Goal: Task Accomplishment & Management: Complete application form

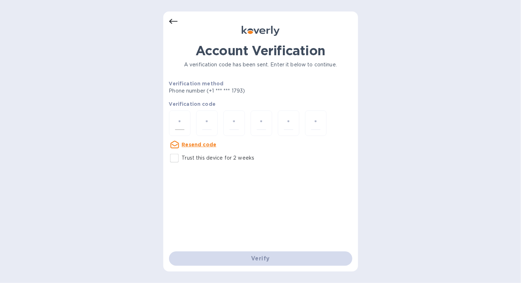
click at [181, 120] on input "number" at bounding box center [179, 122] width 9 height 13
type input "1"
type input "9"
type input "7"
type input "6"
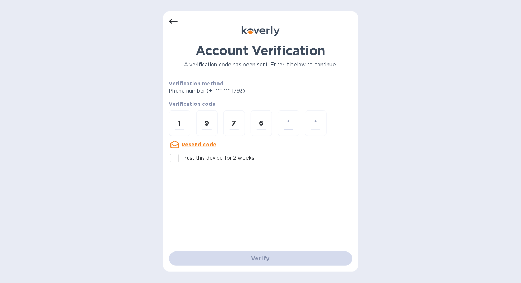
type input "0"
type input "8"
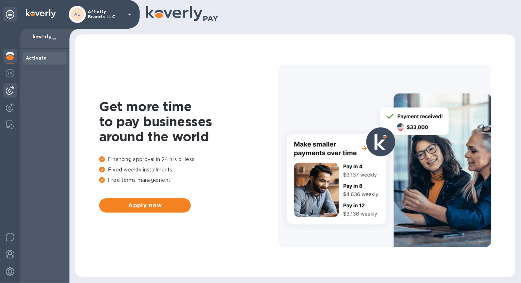
click at [8, 93] on img at bounding box center [10, 90] width 9 height 9
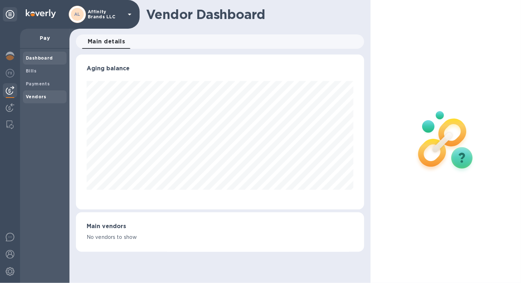
scroll to position [155, 288]
click at [27, 95] on b "Vendors" at bounding box center [36, 96] width 21 height 5
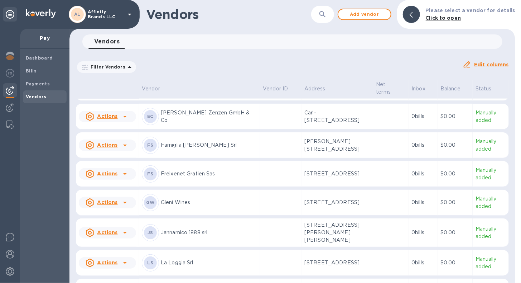
scroll to position [450, 0]
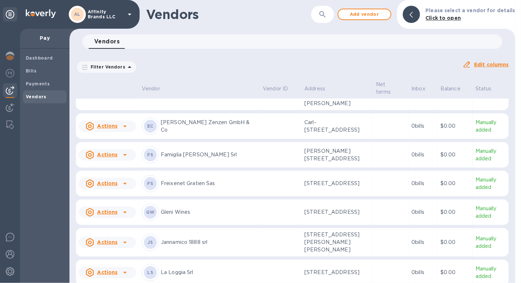
click at [176, 158] on p "Famiglia De Cerchio Srl" at bounding box center [209, 155] width 96 height 8
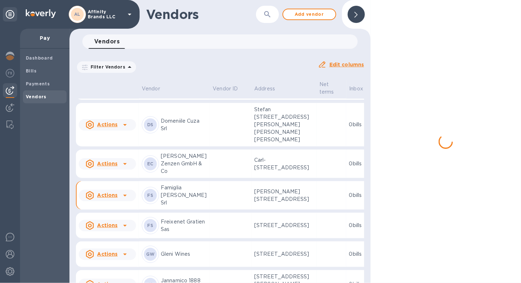
scroll to position [532, 0]
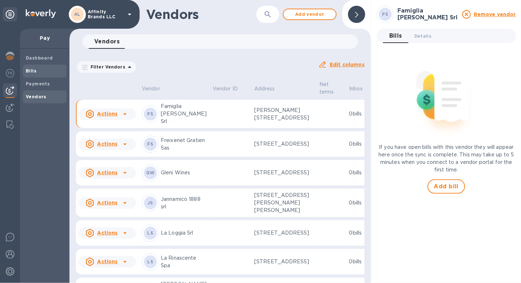
click at [37, 76] on div "Bills" at bounding box center [45, 71] width 44 height 13
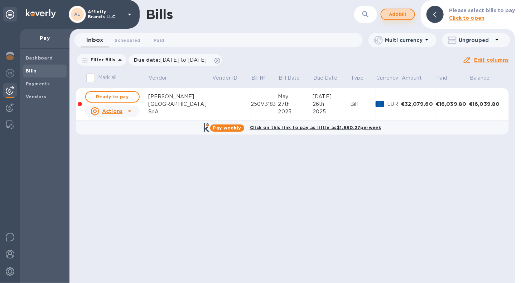
click at [404, 14] on span "Add bill" at bounding box center [398, 14] width 22 height 9
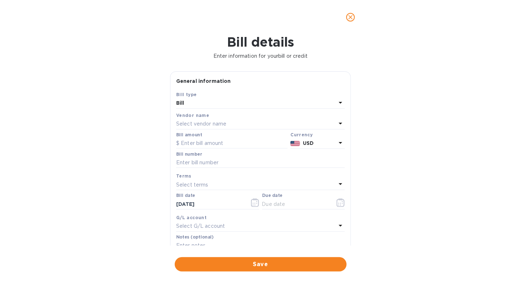
click at [337, 123] on icon at bounding box center [341, 123] width 9 height 9
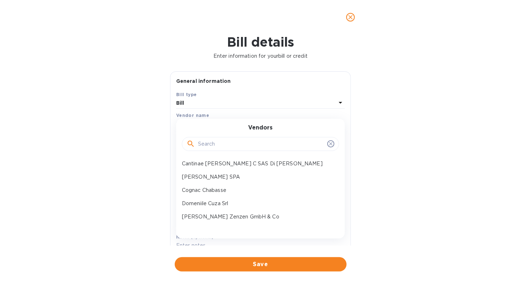
scroll to position [181, 0]
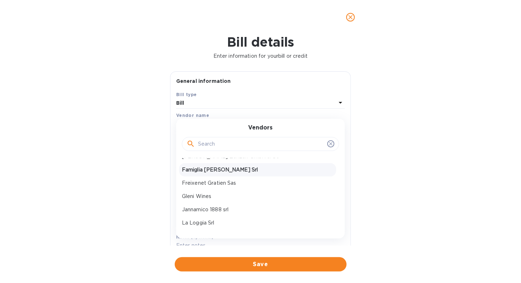
click at [214, 167] on p "Famiglia De Cerchio Srl" at bounding box center [258, 170] width 152 height 8
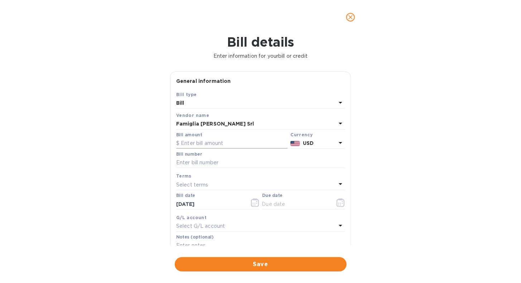
click at [210, 146] on input "text" at bounding box center [231, 143] width 111 height 11
type input "23,347.45"
click at [339, 144] on icon at bounding box center [341, 142] width 9 height 9
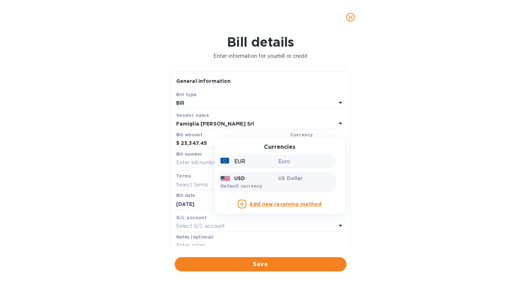
click at [288, 163] on p "Euro" at bounding box center [306, 162] width 55 height 8
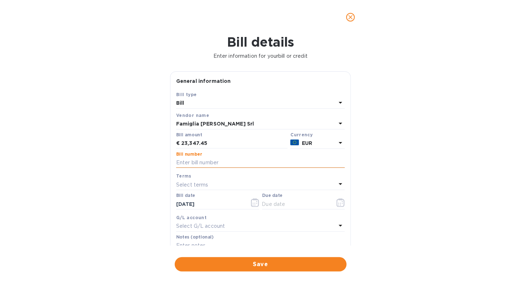
click at [246, 163] on input "text" at bounding box center [260, 162] width 169 height 11
type input "182/01"
click at [281, 183] on div "Select terms" at bounding box center [256, 185] width 160 height 10
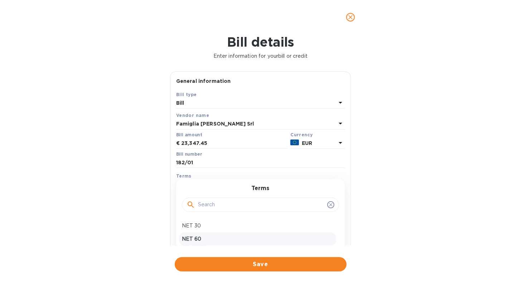
click at [225, 233] on div "NET 60" at bounding box center [257, 238] width 157 height 13
type input "11/02/2025"
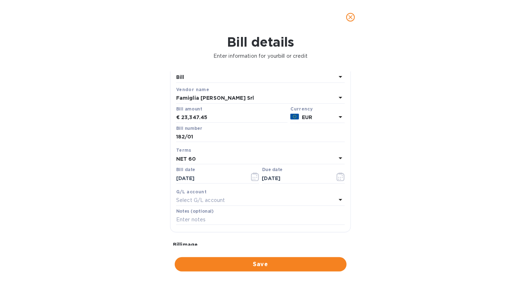
scroll to position [36, 0]
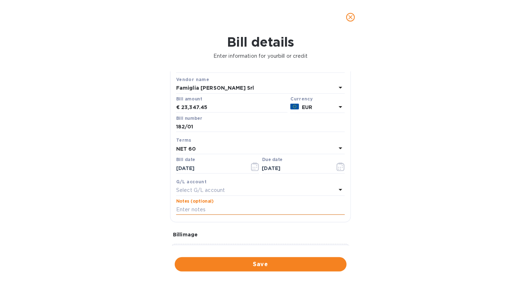
click at [224, 211] on input "text" at bounding box center [260, 209] width 169 height 11
type input "Affinity Brands - Invoice 182/01"
click at [319, 264] on span "Save" at bounding box center [261, 264] width 161 height 9
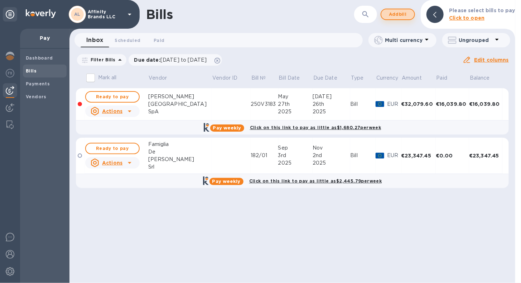
click at [395, 15] on span "Add bill" at bounding box center [398, 14] width 22 height 9
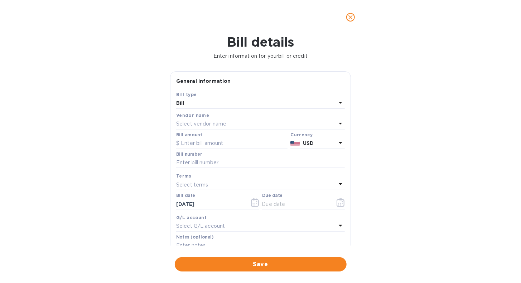
click at [339, 120] on icon at bounding box center [341, 123] width 9 height 9
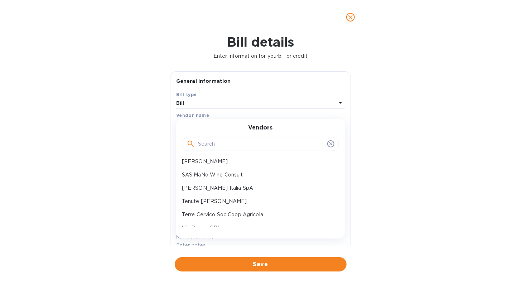
scroll to position [421, 0]
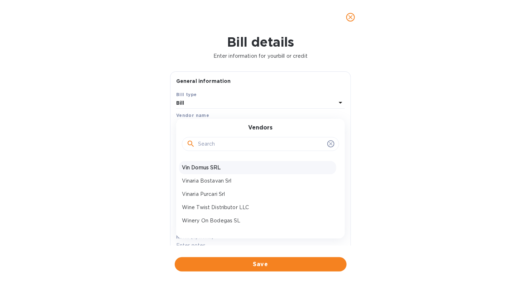
click at [244, 169] on p "Vin Domus SRL" at bounding box center [258, 168] width 152 height 8
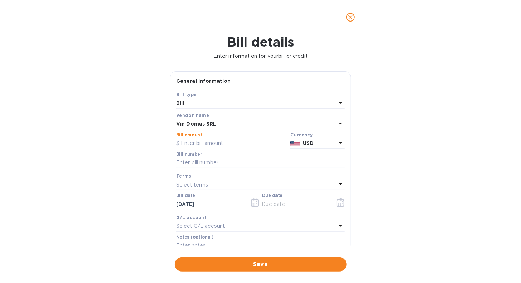
click at [230, 142] on input "text" at bounding box center [231, 143] width 111 height 11
type input "8,013.12"
click at [339, 143] on icon at bounding box center [341, 143] width 4 height 2
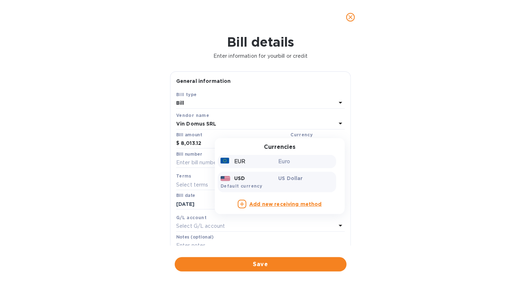
click at [279, 161] on p "Euro" at bounding box center [306, 162] width 55 height 8
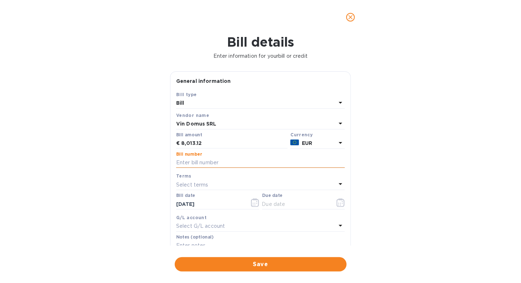
click at [221, 164] on input "text" at bounding box center [260, 162] width 169 height 11
type input "Pro Forma 004-2025"
click at [333, 188] on div "Select terms" at bounding box center [256, 185] width 160 height 10
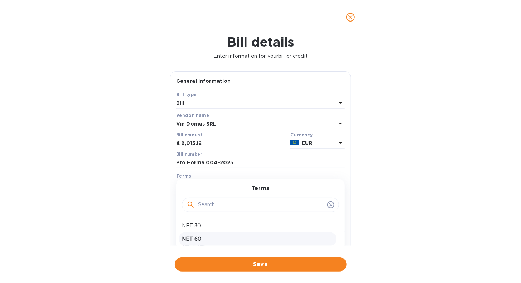
click at [238, 237] on p "NET 60" at bounding box center [258, 239] width 152 height 8
type input "11/02/2025"
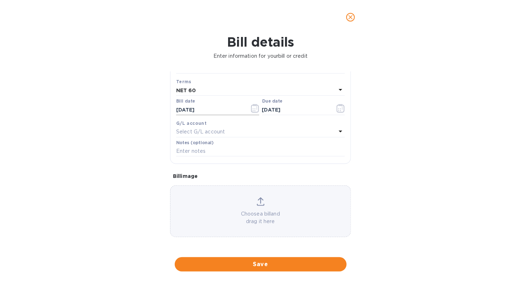
scroll to position [95, 0]
click at [223, 152] on input "text" at bounding box center [260, 151] width 169 height 11
type input "Affinity Brands - Pro Forma Invoice 004/2025"
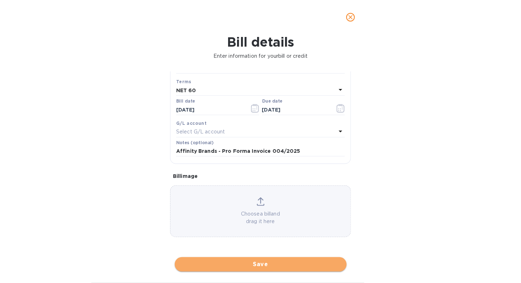
click at [279, 271] on button "Save" at bounding box center [261, 264] width 172 height 14
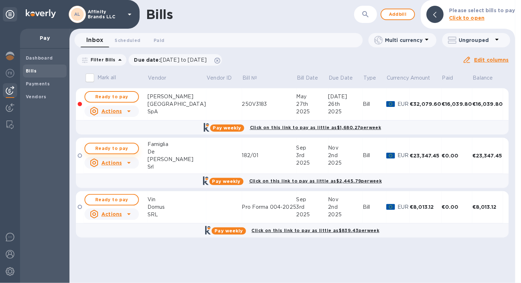
click at [122, 149] on span "Ready to pay" at bounding box center [112, 148] width 42 height 9
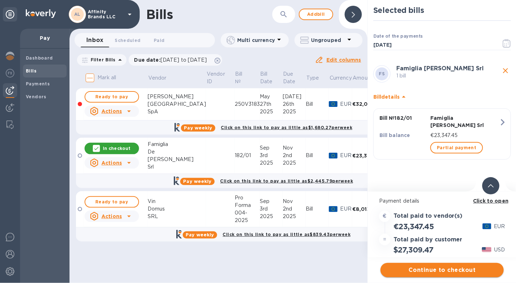
click at [411, 272] on span "Continue to checkout" at bounding box center [442, 270] width 112 height 9
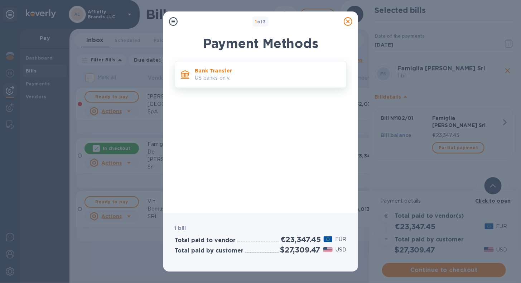
click at [227, 81] on div "Bank Transfer US banks only." at bounding box center [267, 74] width 151 height 20
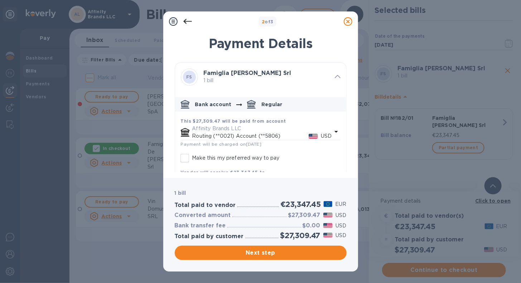
click at [347, 163] on div "Payment Details FS Famiglia De Cerchio Srl 1 bill Bank account Regular This $27…" at bounding box center [260, 102] width 195 height 151
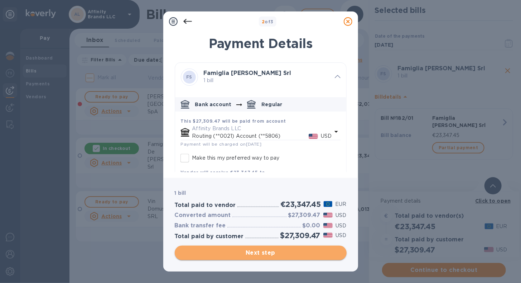
click at [271, 251] on span "Next step" at bounding box center [261, 252] width 161 height 9
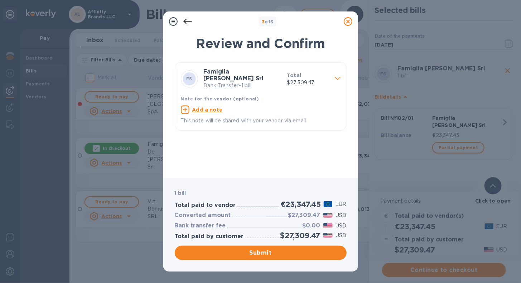
click at [182, 23] on div at bounding box center [188, 21] width 14 height 14
click at [189, 21] on icon at bounding box center [187, 21] width 9 height 9
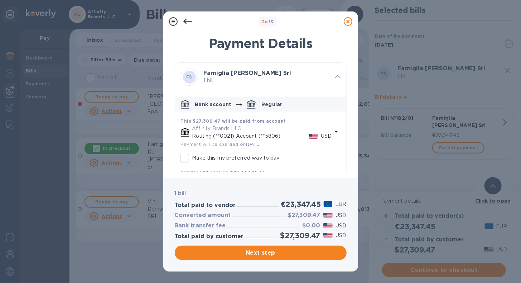
click at [189, 24] on icon at bounding box center [187, 21] width 9 height 9
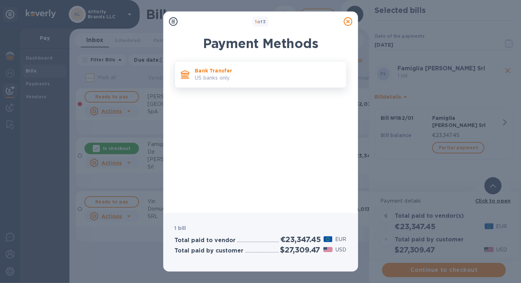
click at [243, 76] on p "US banks only." at bounding box center [268, 78] width 146 height 8
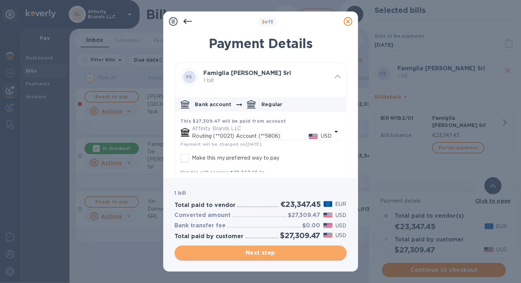
click at [215, 248] on span "Next step" at bounding box center [261, 252] width 161 height 9
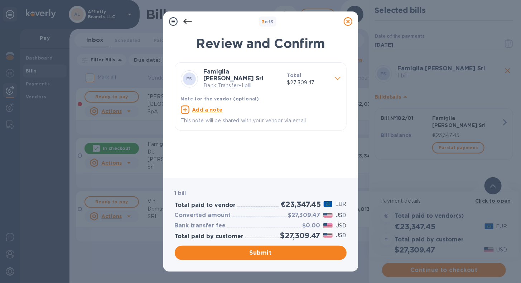
click at [247, 85] on div "Famiglia De Cerchio Srl Bank Transfer • 1 bill" at bounding box center [243, 79] width 84 height 27
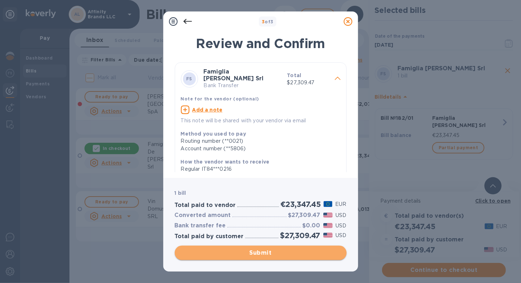
click at [194, 253] on span "Submit" at bounding box center [261, 252] width 161 height 9
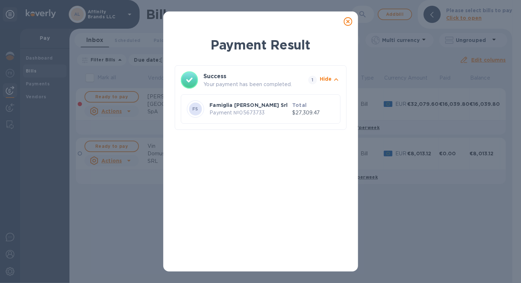
click at [347, 24] on icon at bounding box center [348, 21] width 9 height 9
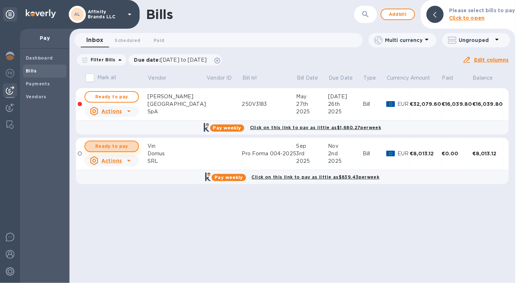
click at [104, 146] on span "Ready to pay" at bounding box center [112, 146] width 42 height 9
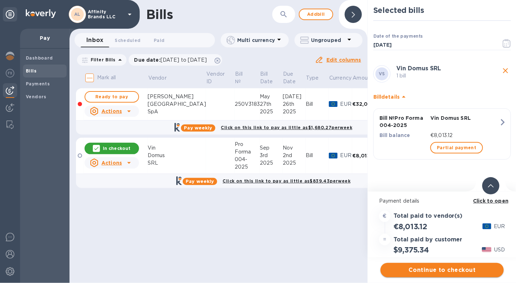
click at [436, 272] on span "Continue to checkout" at bounding box center [442, 270] width 112 height 9
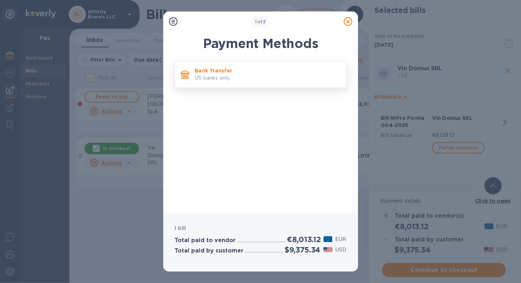
click at [224, 83] on div "Bank Transfer US banks only." at bounding box center [267, 74] width 151 height 20
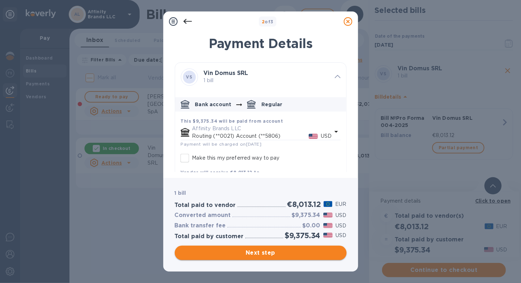
click at [219, 251] on span "Next step" at bounding box center [261, 252] width 161 height 9
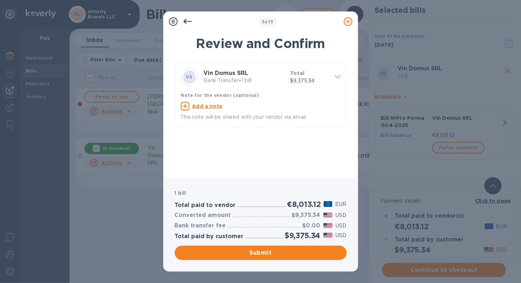
click at [235, 80] on p "Bank Transfer • 1 bill" at bounding box center [244, 81] width 81 height 8
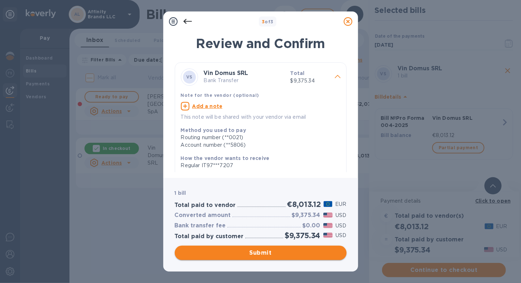
click at [301, 254] on span "Submit" at bounding box center [261, 252] width 161 height 9
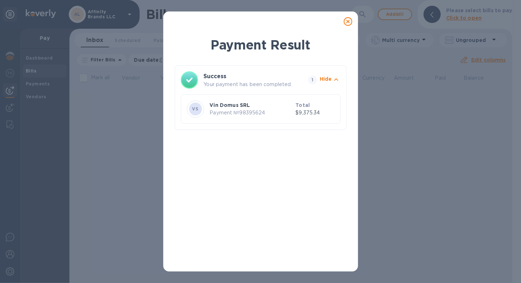
click at [345, 21] on icon at bounding box center [348, 21] width 9 height 9
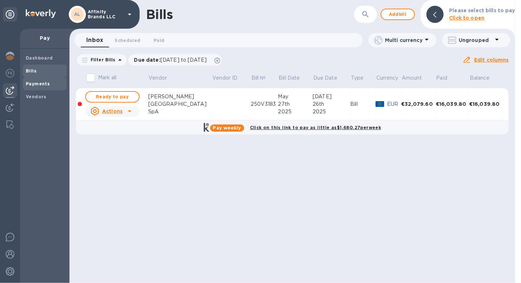
click at [28, 89] on div "Payments" at bounding box center [45, 83] width 44 height 13
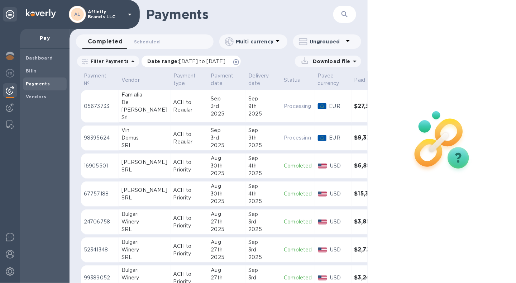
click at [158, 61] on p "Date range : [DATE] to [DATE]" at bounding box center [188, 61] width 82 height 7
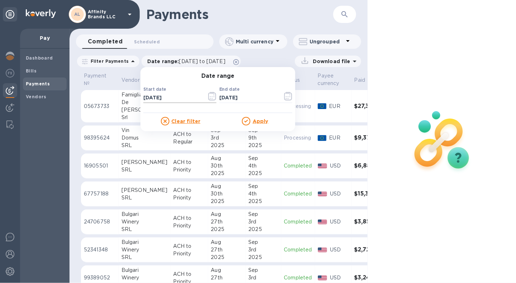
click at [208, 97] on icon "button" at bounding box center [212, 96] width 8 height 9
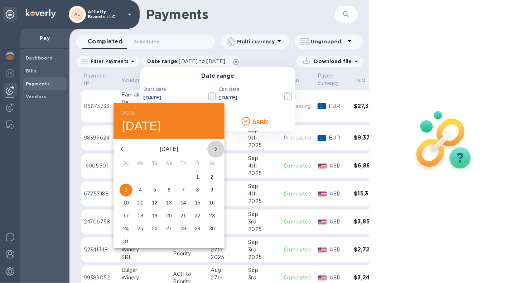
click at [217, 147] on icon "button" at bounding box center [216, 149] width 9 height 9
click at [170, 180] on p "3" at bounding box center [169, 176] width 3 height 7
type input "[DATE]"
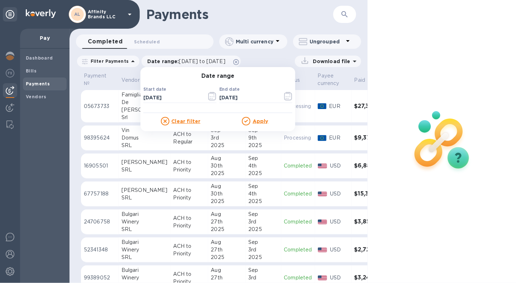
click at [259, 120] on u "Apply" at bounding box center [261, 121] width 16 height 6
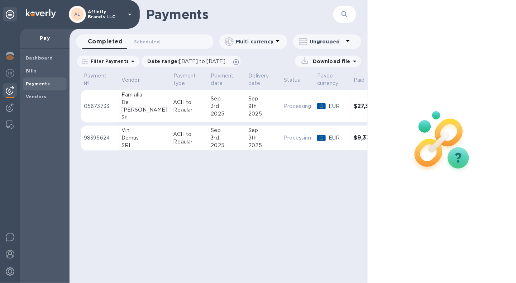
click at [329, 65] on div "Download file" at bounding box center [328, 61] width 66 height 11
click at [329, 62] on p "Download file" at bounding box center [330, 61] width 40 height 7
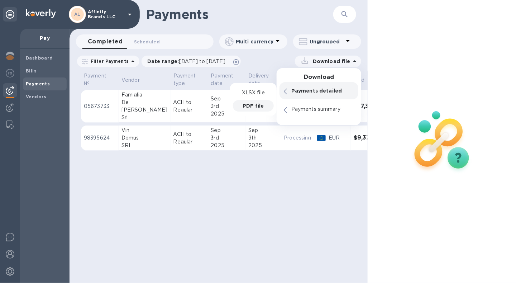
click at [257, 105] on p "PDF file" at bounding box center [253, 105] width 21 height 7
click at [247, 103] on p "PDF file" at bounding box center [253, 105] width 21 height 7
click at [334, 78] on h3 "Download" at bounding box center [319, 77] width 85 height 7
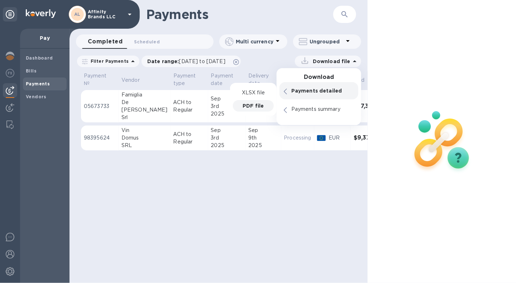
click at [259, 106] on p "PDF file" at bounding box center [253, 105] width 21 height 7
click at [256, 105] on p "PDF file" at bounding box center [253, 105] width 21 height 7
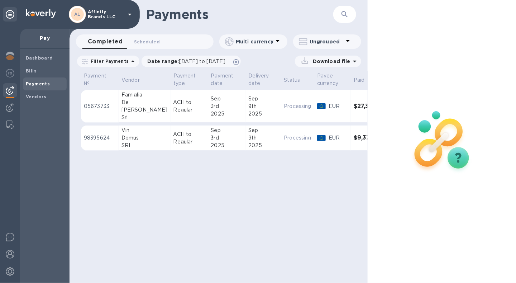
click at [251, 163] on div "Payments ​ Completed 0 Scheduled 0 Multi currency Ungrouped Filter Payments Dat…" at bounding box center [219, 141] width 298 height 283
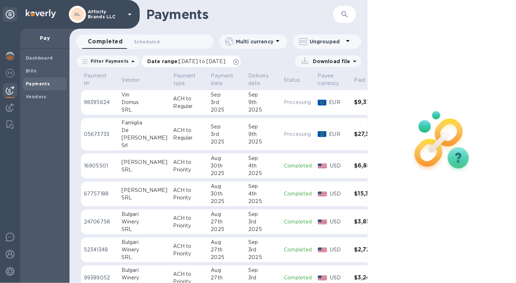
click at [193, 60] on span "[DATE] to [DATE]" at bounding box center [202, 61] width 46 height 6
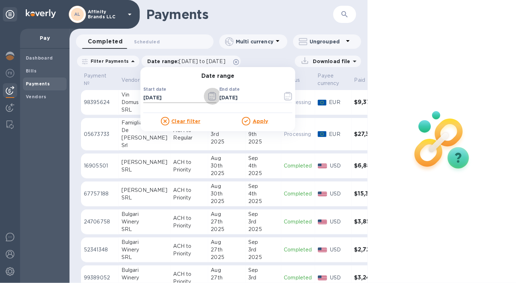
click at [208, 100] on icon "button" at bounding box center [212, 96] width 8 height 9
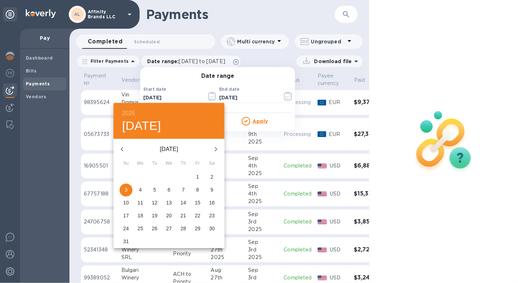
click at [214, 152] on icon "button" at bounding box center [216, 149] width 9 height 9
click at [166, 177] on span "3" at bounding box center [169, 176] width 13 height 7
type input "[DATE]"
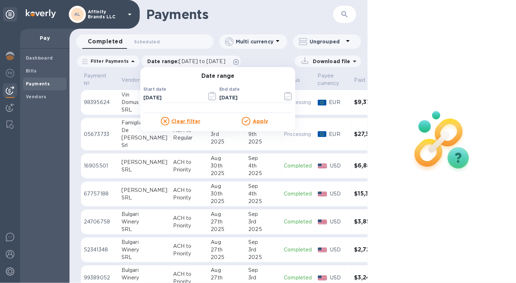
click at [254, 120] on u "Apply" at bounding box center [261, 121] width 16 height 6
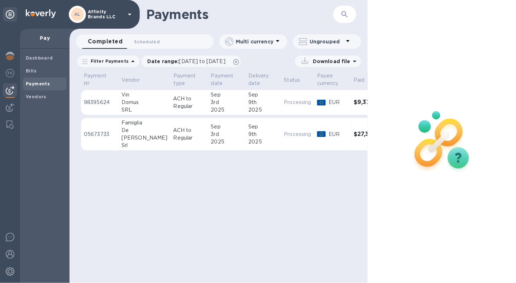
click at [330, 65] on div "Download file" at bounding box center [328, 61] width 66 height 11
click at [332, 61] on p "Download file" at bounding box center [330, 61] width 40 height 7
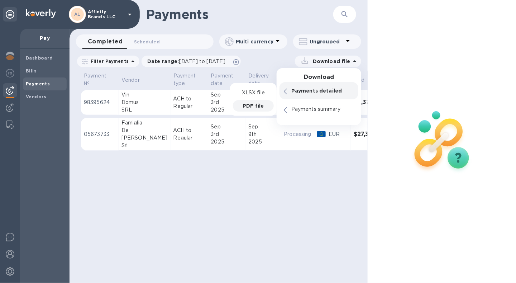
click at [257, 104] on p "PDF file" at bounding box center [253, 105] width 21 height 7
click at [251, 104] on p "PDF file" at bounding box center [253, 105] width 21 height 7
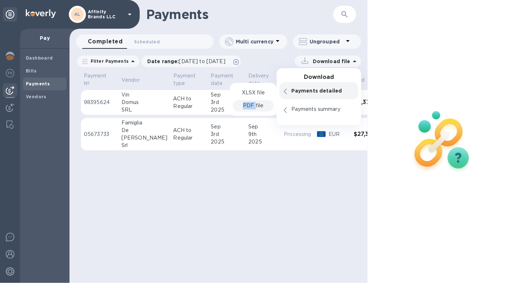
click at [251, 104] on p "PDF file" at bounding box center [253, 106] width 20 height 8
click at [251, 104] on p "PDF file" at bounding box center [253, 105] width 21 height 7
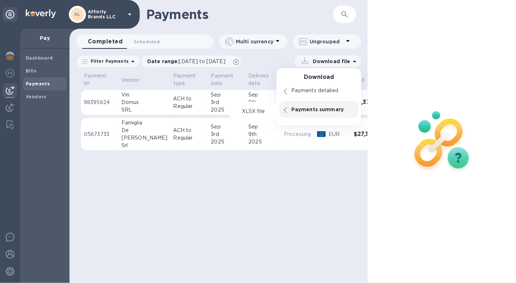
click at [292, 107] on p "Payments summary" at bounding box center [322, 109] width 63 height 7
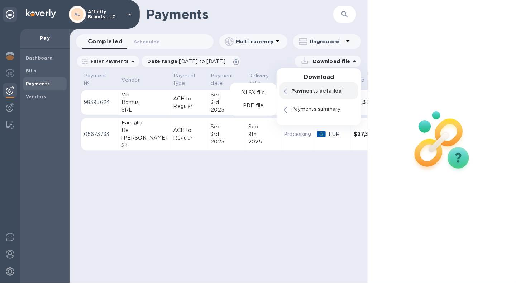
click at [294, 86] on div "Payments detailed" at bounding box center [323, 91] width 66 height 10
click at [252, 104] on p "PDF file" at bounding box center [253, 105] width 21 height 7
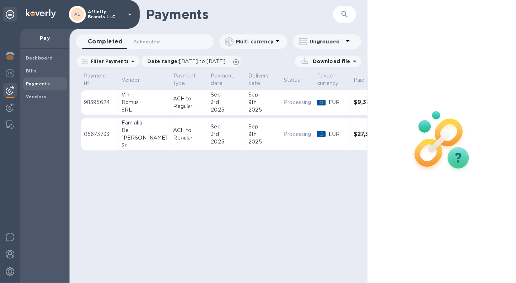
click at [306, 59] on icon at bounding box center [305, 61] width 10 height 10
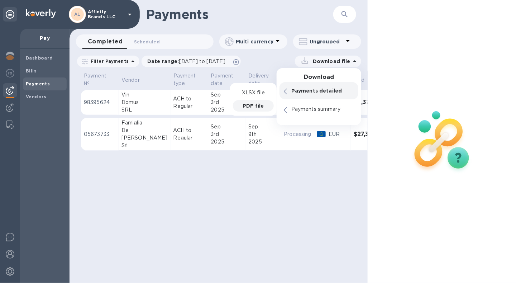
click at [247, 110] on div "PDF file" at bounding box center [253, 105] width 41 height 11
click at [247, 106] on p "PDF file" at bounding box center [253, 105] width 21 height 7
click at [248, 92] on p "XLSX file" at bounding box center [253, 92] width 24 height 7
click at [250, 102] on p "PDF file" at bounding box center [253, 105] width 21 height 7
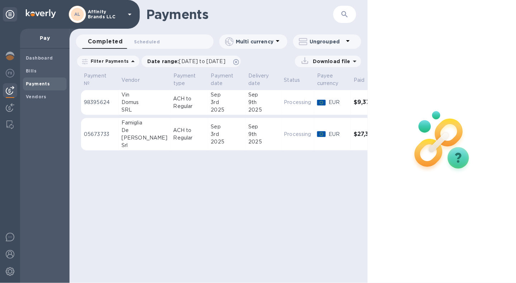
drag, startPoint x: 491, startPoint y: 0, endPoint x: 277, endPoint y: 183, distance: 281.4
click at [277, 183] on div "Payments ​ Completed 0 Scheduled 0 Multi currency Ungrouped Filter Payments Dat…" at bounding box center [219, 141] width 298 height 283
drag, startPoint x: 333, startPoint y: 103, endPoint x: 296, endPoint y: 220, distance: 122.6
click at [296, 220] on div "Payments ​ Completed 0 Scheduled 0 Multi currency Ungrouped Filter Payments Dat…" at bounding box center [219, 141] width 298 height 283
click at [307, 61] on icon at bounding box center [305, 61] width 10 height 10
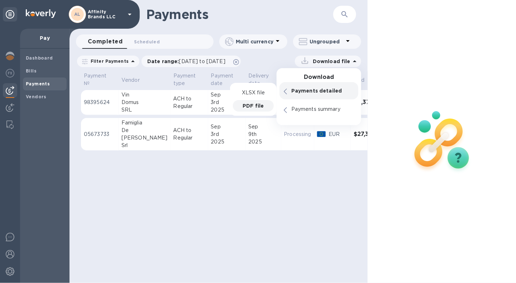
click at [245, 104] on p "PDF file" at bounding box center [253, 105] width 21 height 7
click at [245, 104] on p "PDF file" at bounding box center [253, 106] width 20 height 8
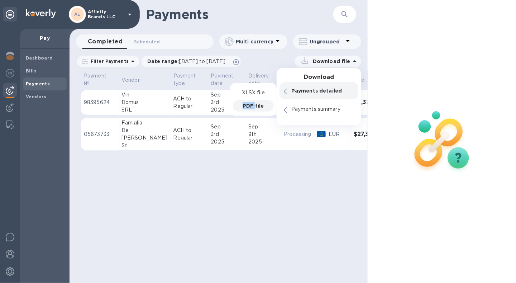
click at [245, 104] on p "PDF file" at bounding box center [253, 105] width 21 height 7
click at [245, 104] on p "PDF file" at bounding box center [253, 106] width 20 height 8
click at [257, 106] on p "PDF file" at bounding box center [253, 105] width 21 height 7
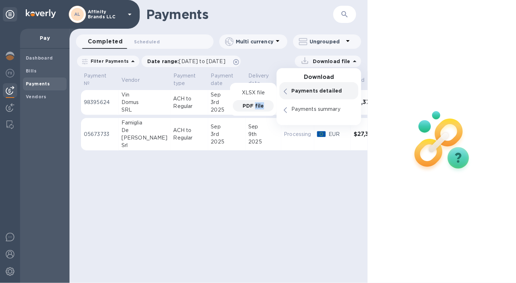
click at [257, 106] on p "PDF file" at bounding box center [253, 105] width 21 height 7
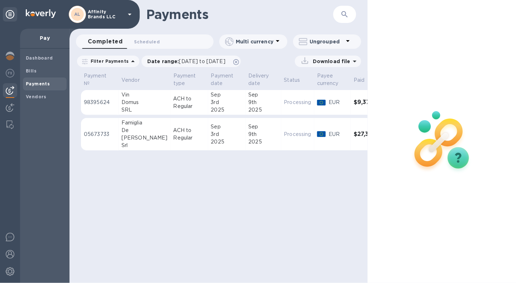
drag, startPoint x: 257, startPoint y: 106, endPoint x: 280, endPoint y: 170, distance: 67.5
click at [280, 170] on div "Payments ​ Completed 0 Scheduled 0 Multi currency Ungrouped Filter Payments Dat…" at bounding box center [219, 141] width 298 height 283
click at [324, 44] on p "Ungrouped" at bounding box center [327, 41] width 34 height 7
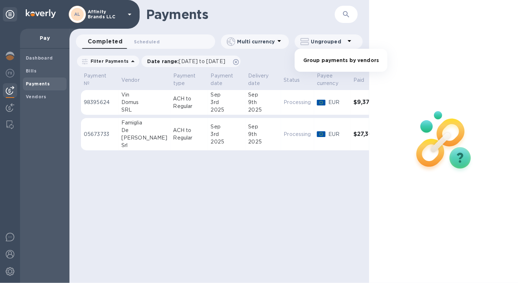
click at [324, 44] on div at bounding box center [260, 141] width 521 height 283
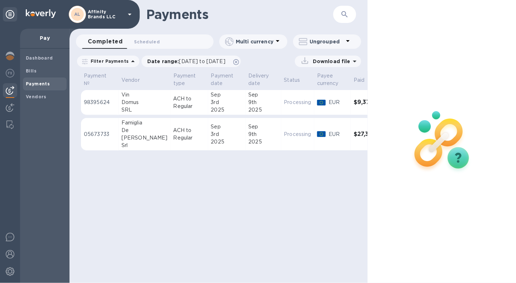
click at [114, 102] on p "98395624" at bounding box center [100, 103] width 32 height 8
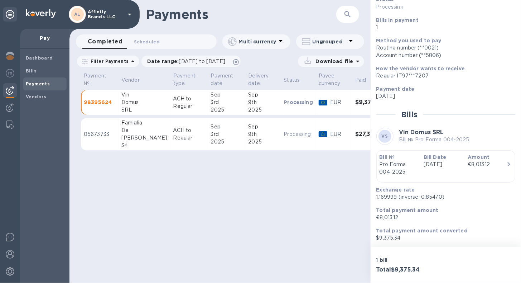
scroll to position [57, 0]
click at [245, 115] on td "Sep 9th 2025" at bounding box center [262, 102] width 35 height 25
click at [171, 126] on td "ACH to Regular" at bounding box center [190, 134] width 38 height 33
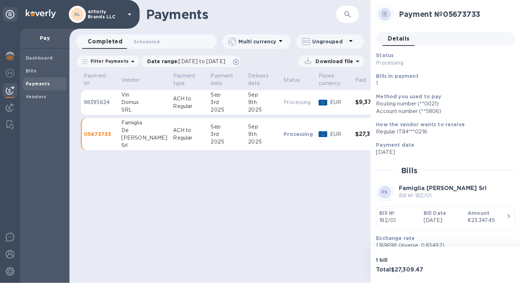
click at [344, 60] on p "Download file" at bounding box center [333, 61] width 40 height 7
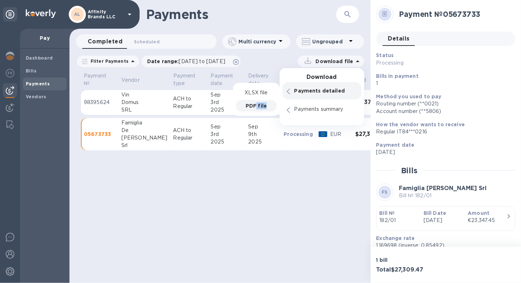
drag, startPoint x: 256, startPoint y: 104, endPoint x: 269, endPoint y: 104, distance: 12.9
click at [269, 104] on div "PDF file" at bounding box center [256, 105] width 41 height 11
drag, startPoint x: 269, startPoint y: 104, endPoint x: 256, endPoint y: 105, distance: 12.6
click at [256, 105] on p "PDF file" at bounding box center [256, 105] width 21 height 7
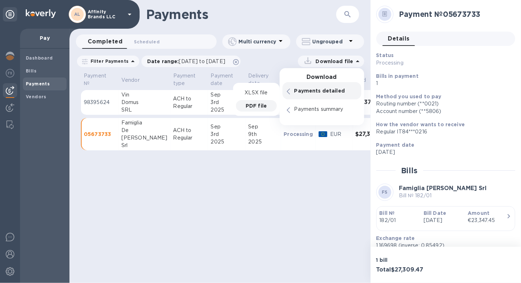
drag, startPoint x: 256, startPoint y: 105, endPoint x: 244, endPoint y: 104, distance: 11.8
click at [244, 104] on div "PDF file" at bounding box center [256, 105] width 41 height 11
drag, startPoint x: 244, startPoint y: 104, endPoint x: 276, endPoint y: 137, distance: 45.1
click at [284, 137] on p "Processing" at bounding box center [298, 133] width 29 height 7
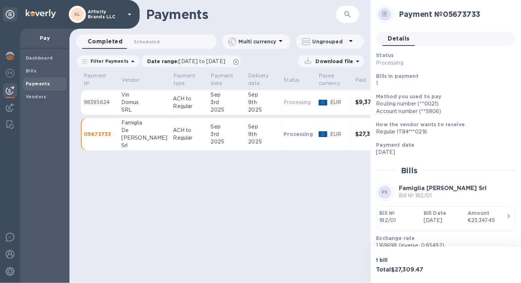
click at [510, 6] on div "Payment № 05673733" at bounding box center [444, 14] width 139 height 20
click at [356, 82] on p "Paid" at bounding box center [361, 80] width 11 height 8
click at [325, 63] on p "Download file" at bounding box center [333, 61] width 40 height 7
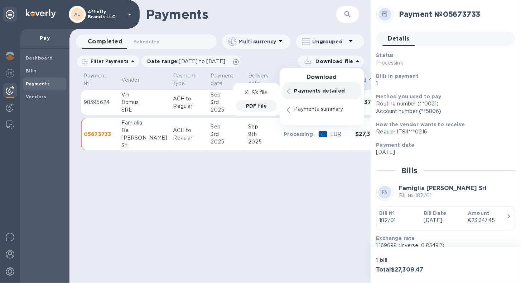
click at [260, 102] on p "PDF file" at bounding box center [256, 105] width 21 height 7
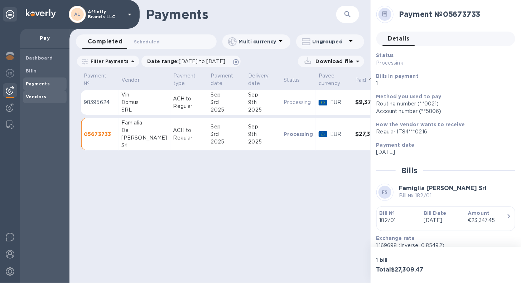
click at [31, 98] on b "Vendors" at bounding box center [36, 96] width 21 height 5
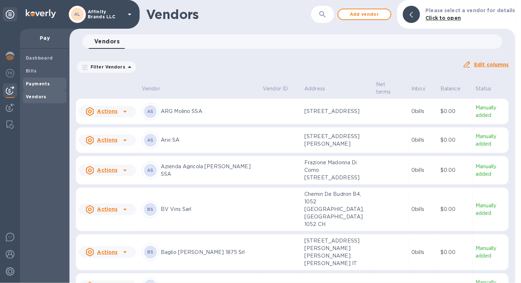
click at [30, 87] on span "Payments" at bounding box center [38, 83] width 24 height 7
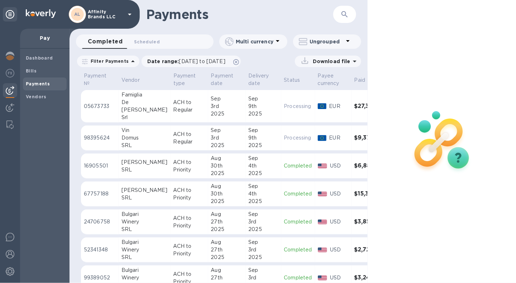
click at [335, 59] on p "Download file" at bounding box center [330, 61] width 40 height 7
click at [211, 85] on p "Payment date" at bounding box center [222, 79] width 23 height 15
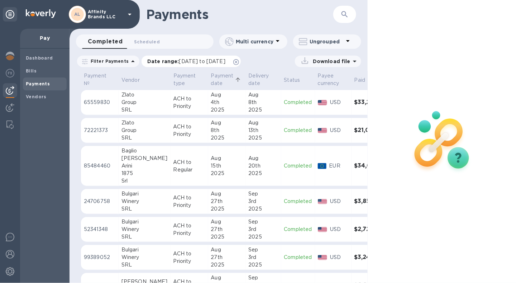
click at [223, 60] on span "[DATE] to [DATE]" at bounding box center [202, 61] width 46 height 6
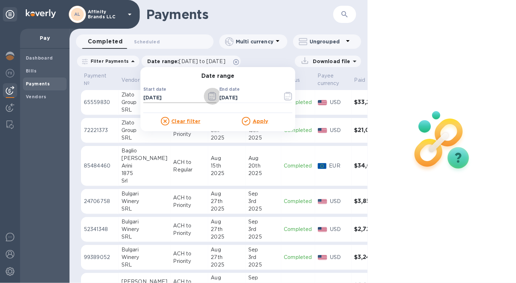
click at [208, 97] on icon "button" at bounding box center [212, 96] width 8 height 9
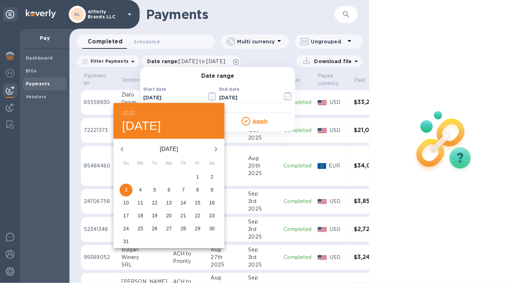
click at [218, 146] on icon "button" at bounding box center [216, 149] width 9 height 9
click at [171, 176] on span "3" at bounding box center [169, 176] width 13 height 7
type input "[DATE]"
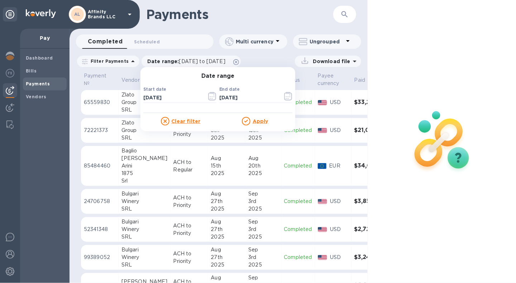
click at [256, 124] on div "Apply" at bounding box center [255, 121] width 75 height 9
click at [255, 119] on u "Apply" at bounding box center [261, 121] width 16 height 6
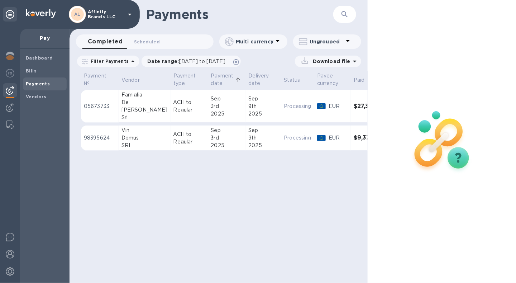
click at [320, 57] on div "Download file" at bounding box center [328, 61] width 66 height 11
click at [320, 60] on p "Download file" at bounding box center [330, 61] width 40 height 7
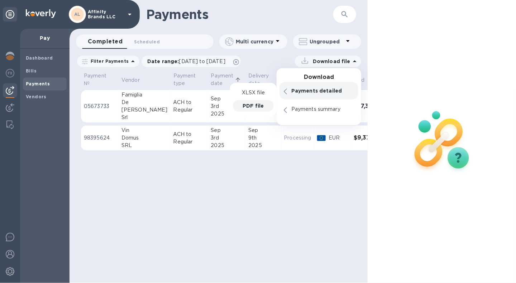
click at [250, 105] on p "PDF file" at bounding box center [253, 105] width 21 height 7
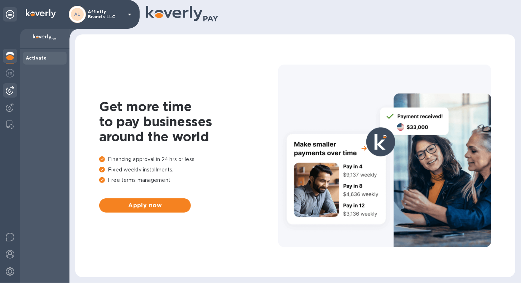
click at [9, 95] on div at bounding box center [10, 90] width 14 height 14
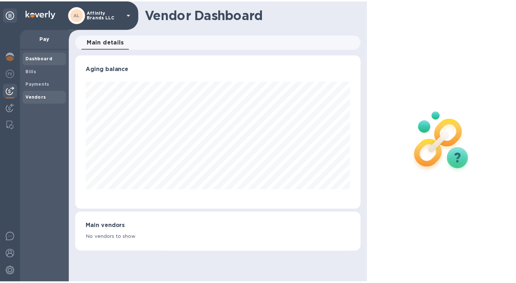
scroll to position [155, 288]
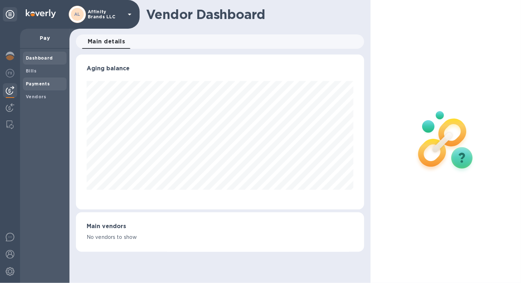
click at [29, 89] on div "Payments" at bounding box center [45, 83] width 44 height 13
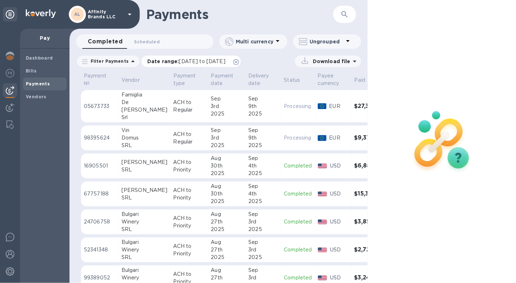
click at [197, 59] on span "[DATE] to [DATE]" at bounding box center [202, 61] width 46 height 6
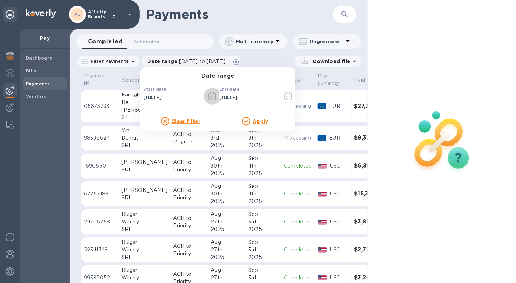
click at [208, 94] on icon "button" at bounding box center [212, 96] width 8 height 9
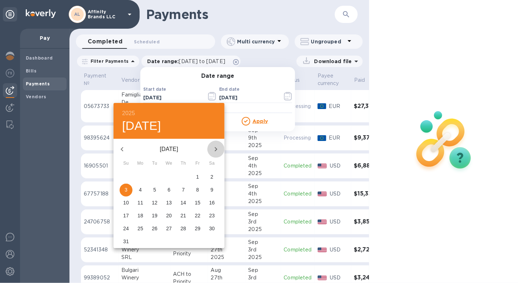
click at [216, 145] on icon "button" at bounding box center [216, 149] width 9 height 9
click at [171, 175] on span "3" at bounding box center [169, 176] width 13 height 7
type input "[DATE]"
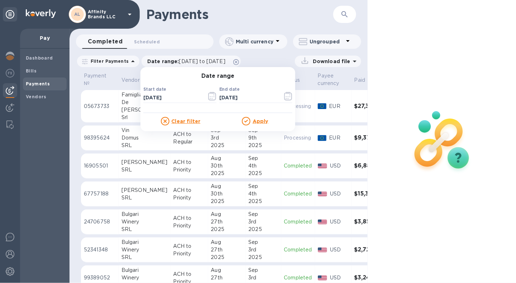
click at [250, 124] on div "Apply" at bounding box center [255, 121] width 75 height 9
click at [257, 120] on u "Apply" at bounding box center [261, 121] width 16 height 6
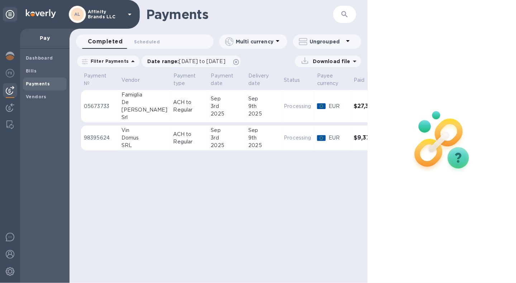
click at [317, 64] on p "Download file" at bounding box center [330, 61] width 40 height 7
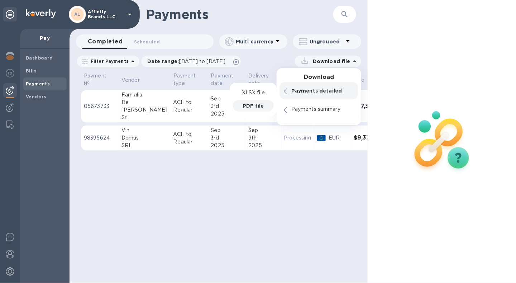
click at [257, 104] on p "PDF file" at bounding box center [253, 105] width 21 height 7
click at [297, 95] on div "Payments detailed" at bounding box center [323, 91] width 66 height 10
click at [251, 106] on p "PDF file" at bounding box center [253, 105] width 21 height 7
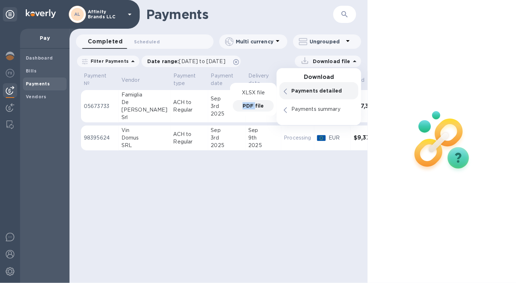
click at [251, 106] on p "PDF file" at bounding box center [253, 105] width 21 height 7
click at [251, 106] on p "PDF file" at bounding box center [253, 106] width 20 height 8
click at [263, 92] on p "XLSX file" at bounding box center [253, 92] width 24 height 7
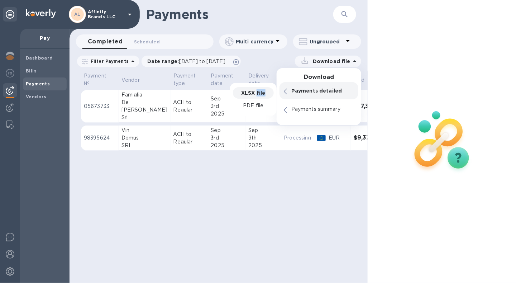
click at [263, 92] on p "XLSX file" at bounding box center [253, 92] width 24 height 7
click at [257, 104] on p "PDF file" at bounding box center [253, 105] width 21 height 7
drag, startPoint x: 257, startPoint y: 104, endPoint x: 264, endPoint y: 111, distance: 9.9
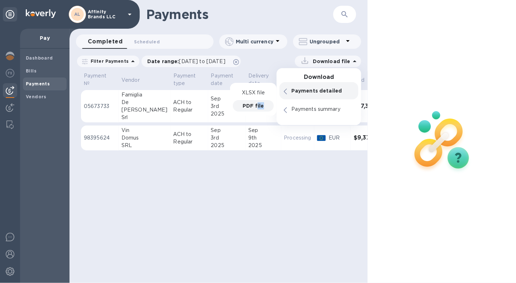
click at [264, 111] on div "PDF file" at bounding box center [253, 105] width 41 height 11
drag, startPoint x: 264, startPoint y: 111, endPoint x: 256, endPoint y: 105, distance: 10.8
click at [256, 105] on p "PDF file" at bounding box center [253, 105] width 21 height 7
drag, startPoint x: 245, startPoint y: 105, endPoint x: 274, endPoint y: 102, distance: 29.2
click at [274, 102] on div "XLSX file PDF file" at bounding box center [253, 99] width 47 height 33
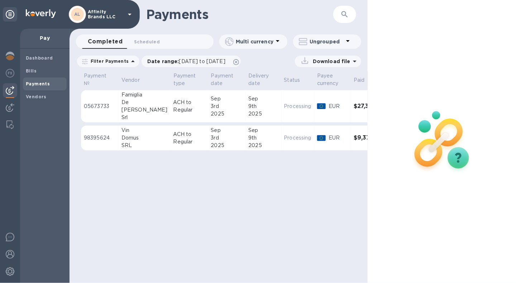
drag, startPoint x: 274, startPoint y: 102, endPoint x: 473, endPoint y: 40, distance: 208.9
click at [473, 40] on div at bounding box center [442, 141] width 149 height 283
click at [353, 61] on icon at bounding box center [354, 61] width 9 height 9
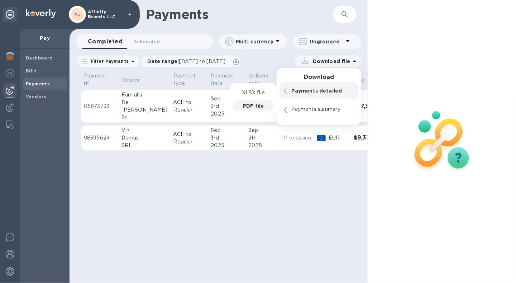
click at [252, 103] on p "PDF file" at bounding box center [253, 105] width 21 height 7
click at [243, 106] on p "PDF file" at bounding box center [253, 105] width 21 height 7
click at [259, 104] on p "PDF file" at bounding box center [253, 105] width 21 height 7
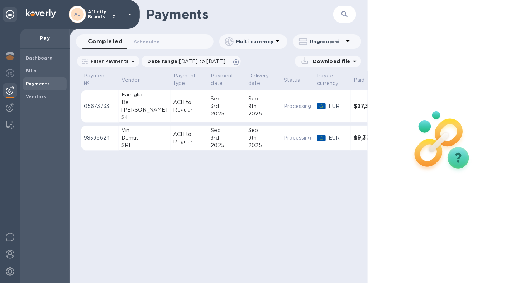
click at [371, 54] on div at bounding box center [442, 141] width 149 height 283
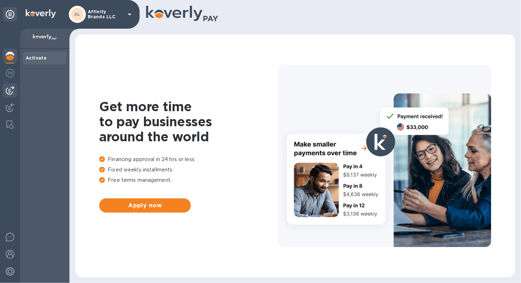
click at [8, 93] on img at bounding box center [10, 90] width 9 height 9
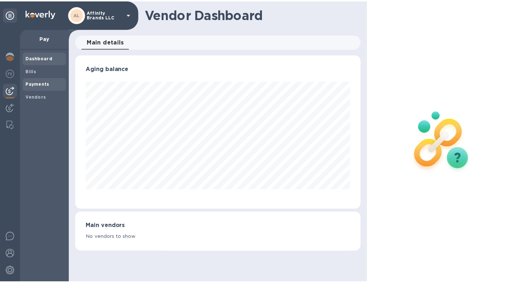
scroll to position [155, 288]
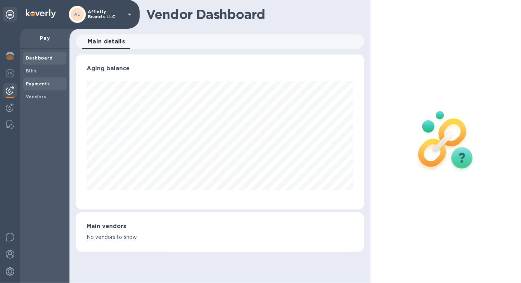
click at [40, 87] on span "Payments" at bounding box center [38, 83] width 24 height 7
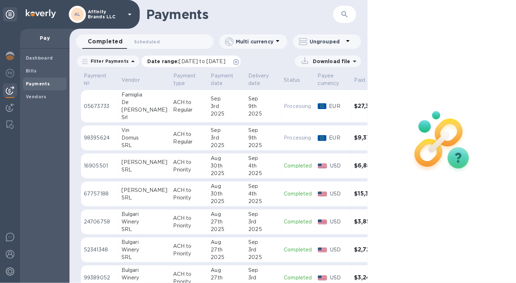
click at [172, 63] on p "Date range : [DATE] to [DATE]" at bounding box center [188, 61] width 82 height 7
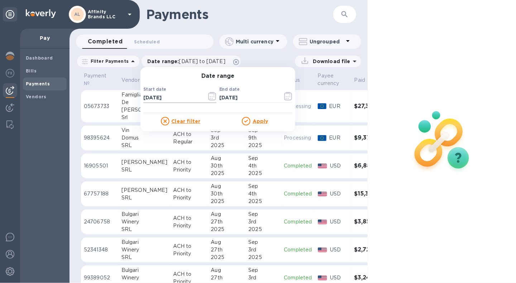
click at [208, 96] on icon "button" at bounding box center [212, 96] width 8 height 9
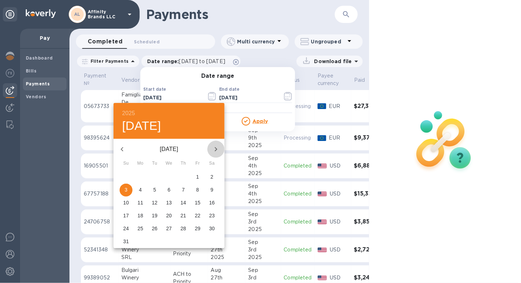
click at [216, 147] on icon "button" at bounding box center [216, 149] width 9 height 9
click at [170, 176] on p "3" at bounding box center [169, 176] width 3 height 7
type input "[DATE]"
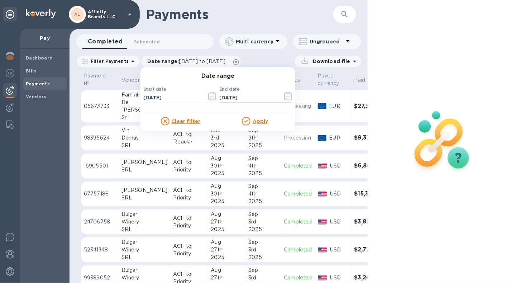
click at [286, 94] on icon "button" at bounding box center [288, 96] width 8 height 9
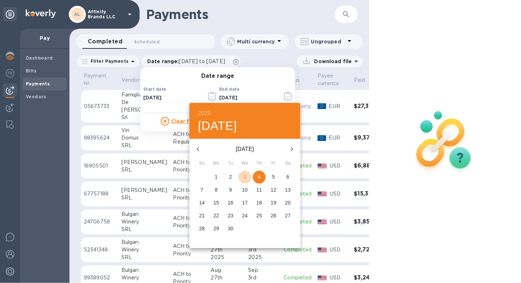
click at [242, 176] on span "3" at bounding box center [245, 176] width 13 height 7
type input "[DATE]"
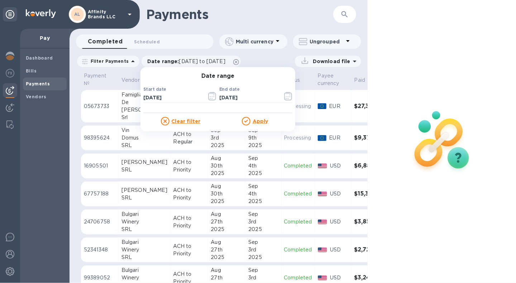
click at [264, 120] on u "Apply" at bounding box center [261, 121] width 16 height 6
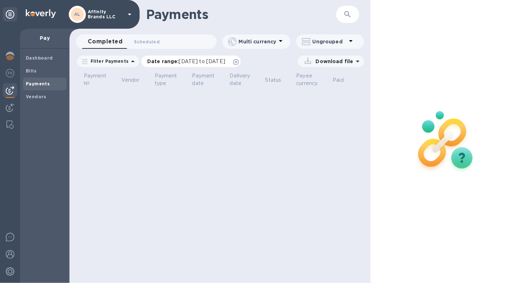
click at [224, 59] on span "09/03/2025 to 09/03/2025" at bounding box center [202, 61] width 46 height 6
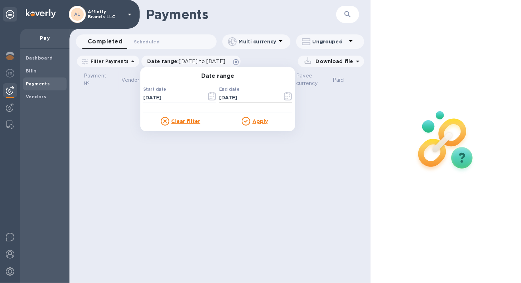
click at [284, 98] on icon "button" at bounding box center [288, 96] width 8 height 9
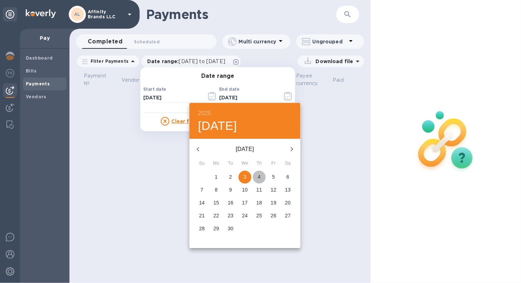
click at [261, 173] on span "4" at bounding box center [259, 176] width 13 height 7
type input "[DATE]"
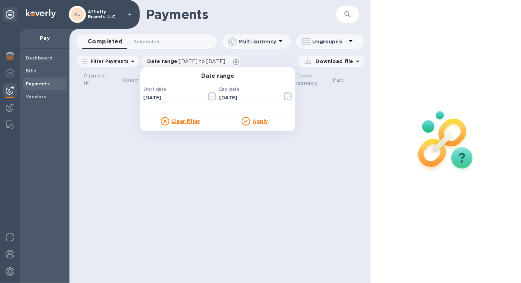
click at [257, 119] on u "Apply" at bounding box center [261, 121] width 16 height 6
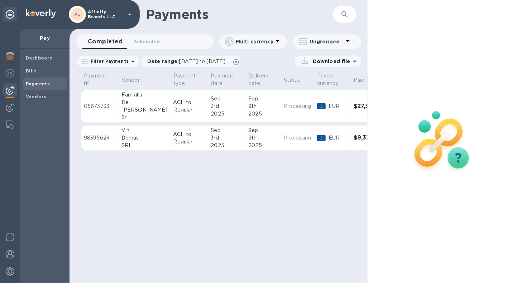
click at [319, 60] on p "Download file" at bounding box center [330, 61] width 40 height 7
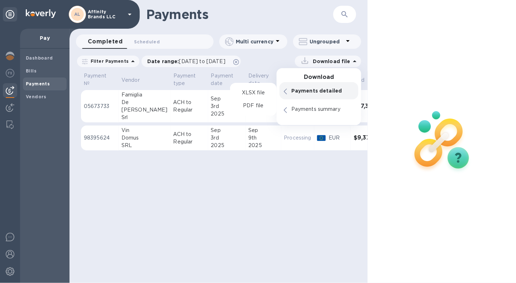
click at [295, 89] on p "Payments detailed" at bounding box center [322, 90] width 63 height 7
click at [262, 105] on p "PDF file" at bounding box center [253, 105] width 21 height 7
click at [253, 104] on p "PDF file" at bounding box center [253, 105] width 21 height 7
